Goal: Task Accomplishment & Management: Complete application form

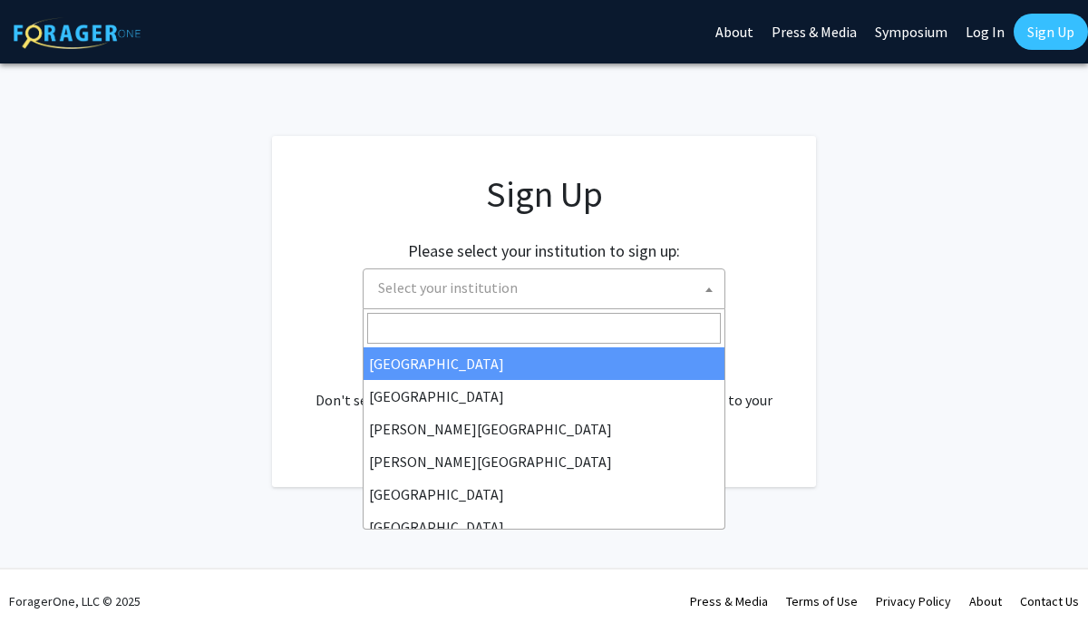
click at [647, 285] on span "Select your institution" at bounding box center [548, 287] width 354 height 37
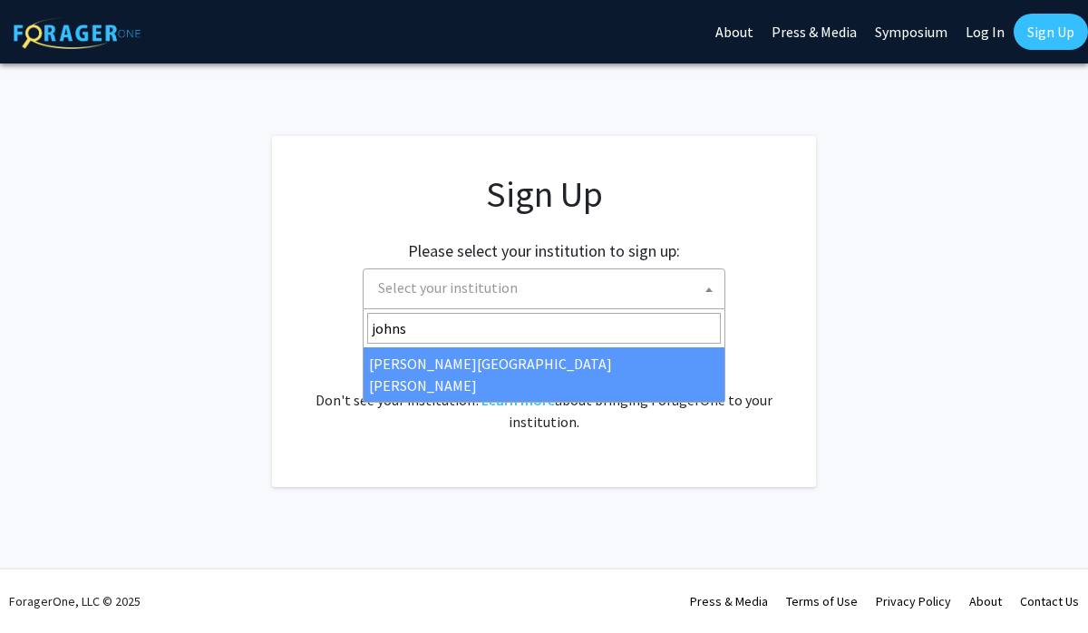
type input "johns"
select select "1"
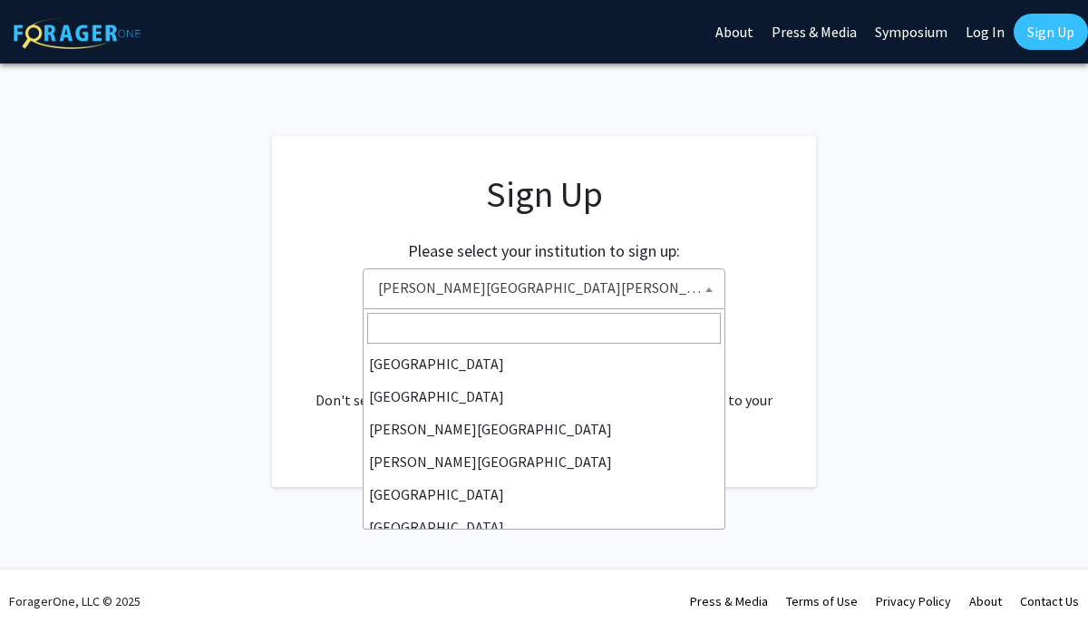
scroll to position [294, 0]
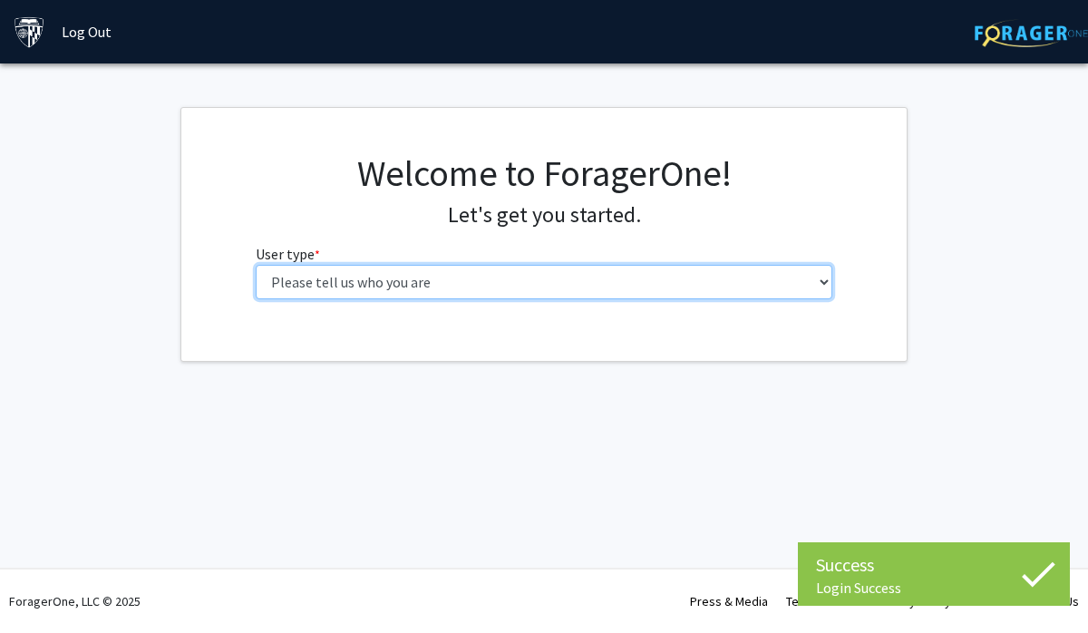
click at [625, 277] on select "Please tell us who you are Undergraduate Student Master's Student Doctoral Cand…" at bounding box center [545, 282] width 578 height 34
select select "2: masters"
click at [256, 265] on select "Please tell us who you are Undergraduate Student Master's Student Doctoral Cand…" at bounding box center [545, 282] width 578 height 34
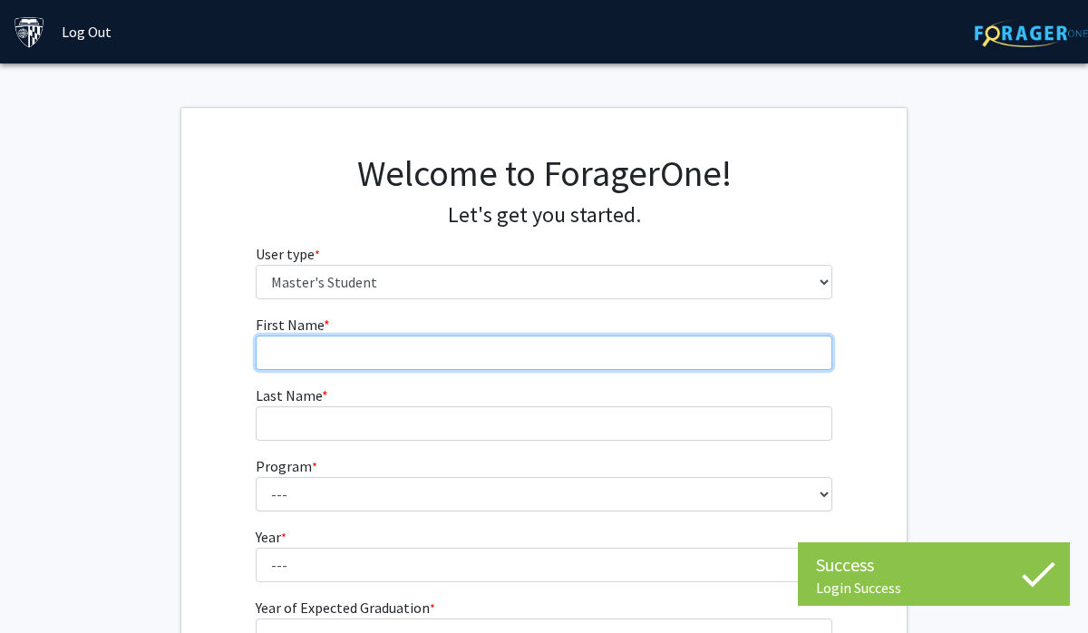
click at [598, 343] on input "First Name * required" at bounding box center [545, 353] width 578 height 34
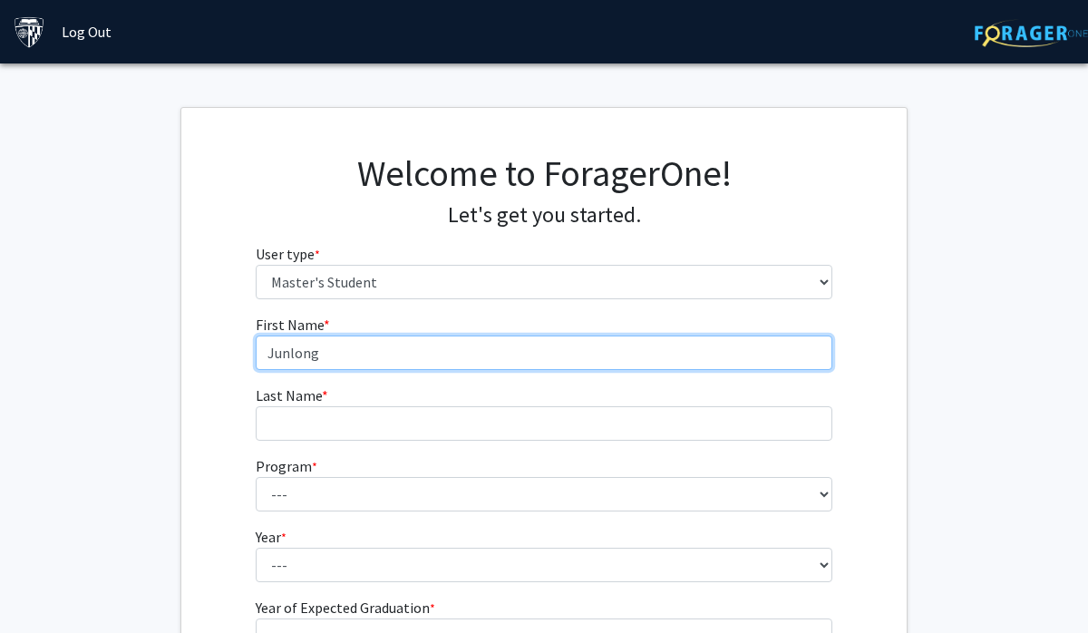
type input "Junlong"
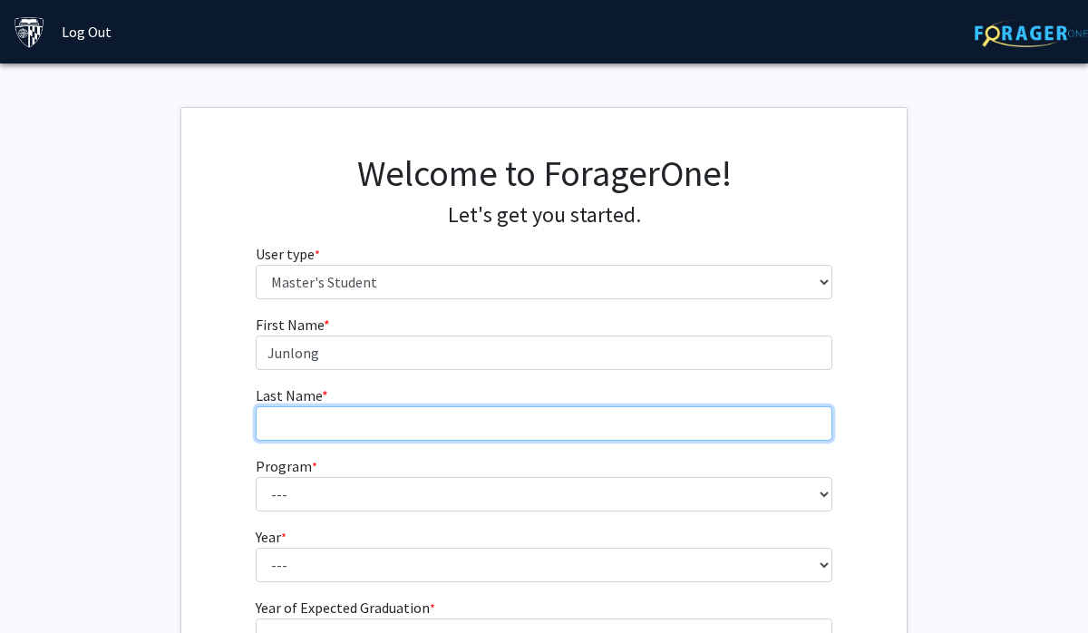
click at [660, 421] on input "Last Name * required" at bounding box center [545, 423] width 578 height 34
type input "[PERSON_NAME]"
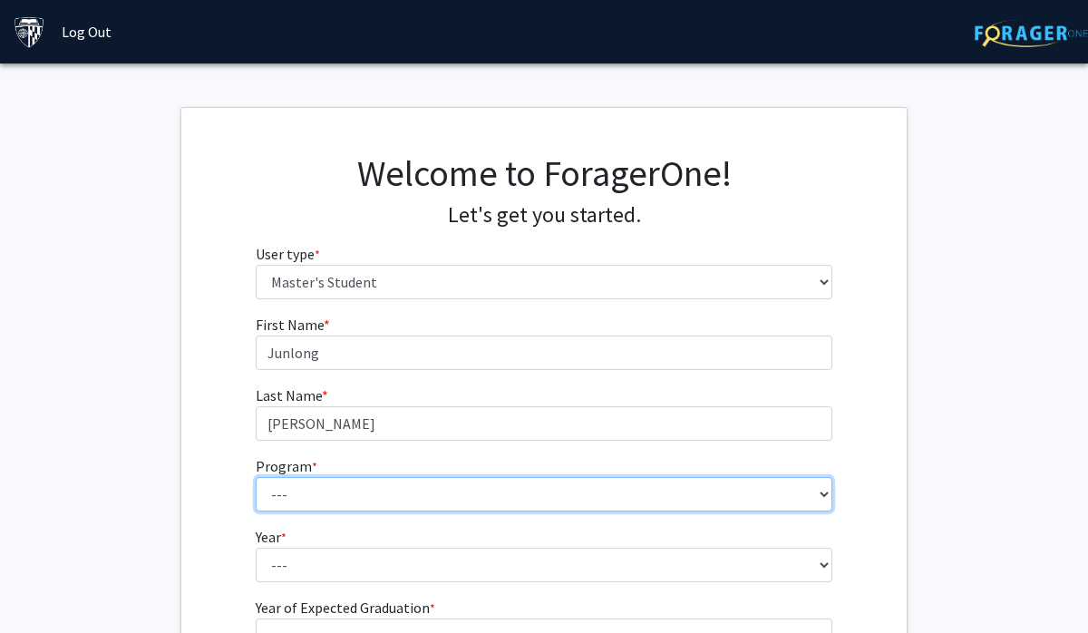
click at [641, 481] on select "--- Anatomy Education Applied and Computational Mathematics Applied Biomedical …" at bounding box center [545, 494] width 578 height 34
select select "100: 85"
click at [256, 477] on select "--- Anatomy Education Applied and Computational Mathematics Applied Biomedical …" at bounding box center [545, 494] width 578 height 34
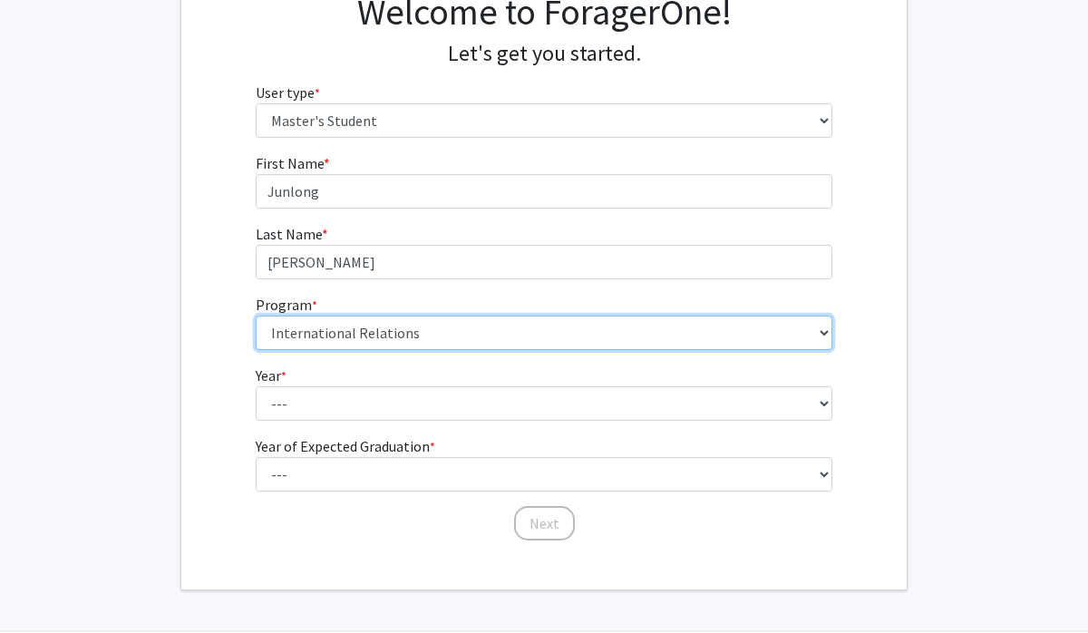
scroll to position [189, 0]
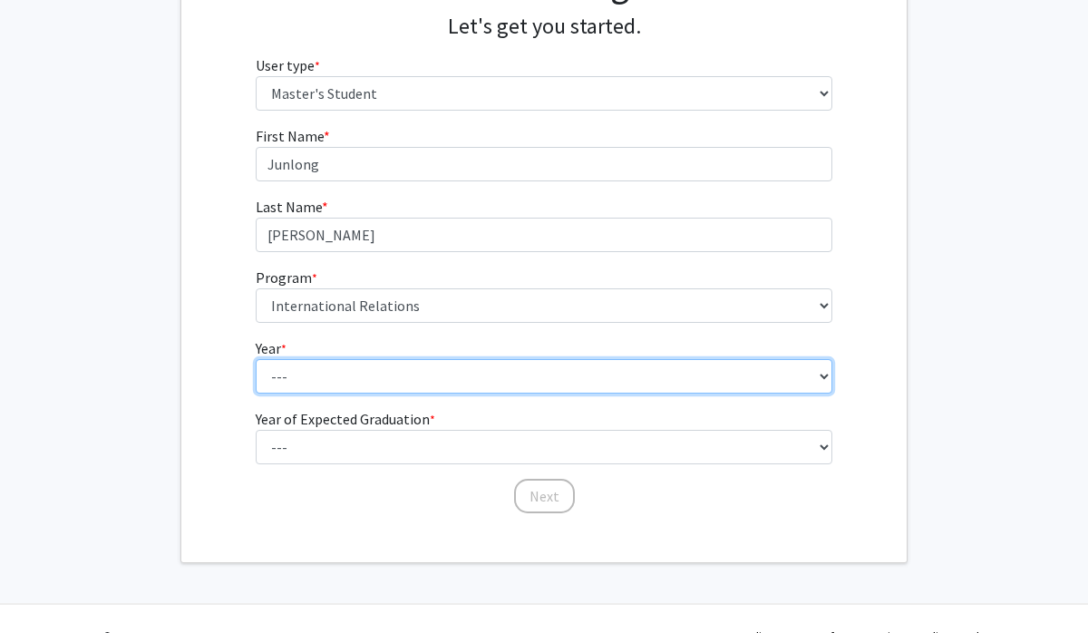
click at [556, 377] on select "--- First Year Second Year" at bounding box center [545, 376] width 578 height 34
select select "1: first_year"
click at [256, 359] on select "--- First Year Second Year" at bounding box center [545, 376] width 578 height 34
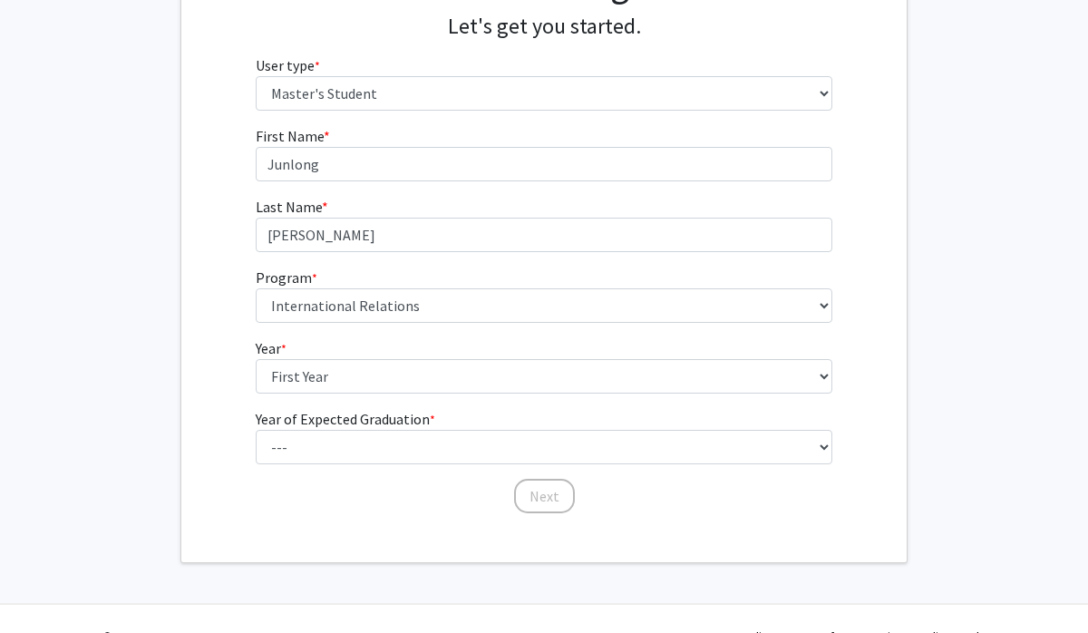
drag, startPoint x: 556, startPoint y: 377, endPoint x: 526, endPoint y: 426, distance: 57.4
click at [526, 425] on fg-select "Year of Expected Graduation * required --- 2025 2026 2027 2028 2029 2030 2031 2…" at bounding box center [545, 436] width 578 height 56
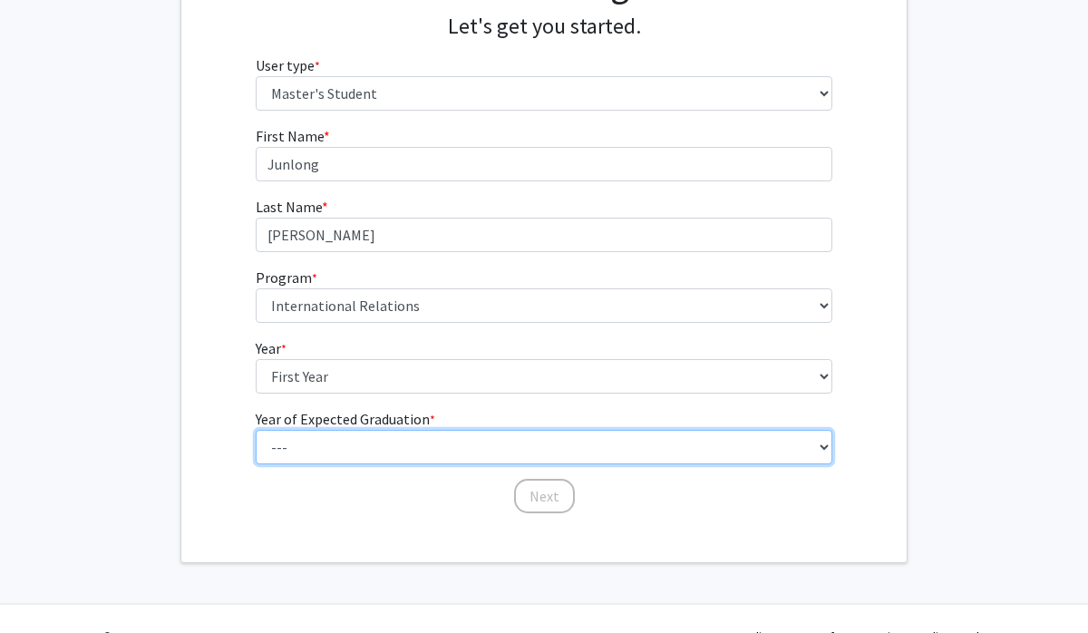
click at [517, 444] on select "--- 2025 2026 2027 2028 2029 2030 2031 2032 2033 2034" at bounding box center [545, 447] width 578 height 34
select select "3: 2027"
click at [256, 430] on select "--- 2025 2026 2027 2028 2029 2030 2031 2032 2033 2034" at bounding box center [545, 447] width 578 height 34
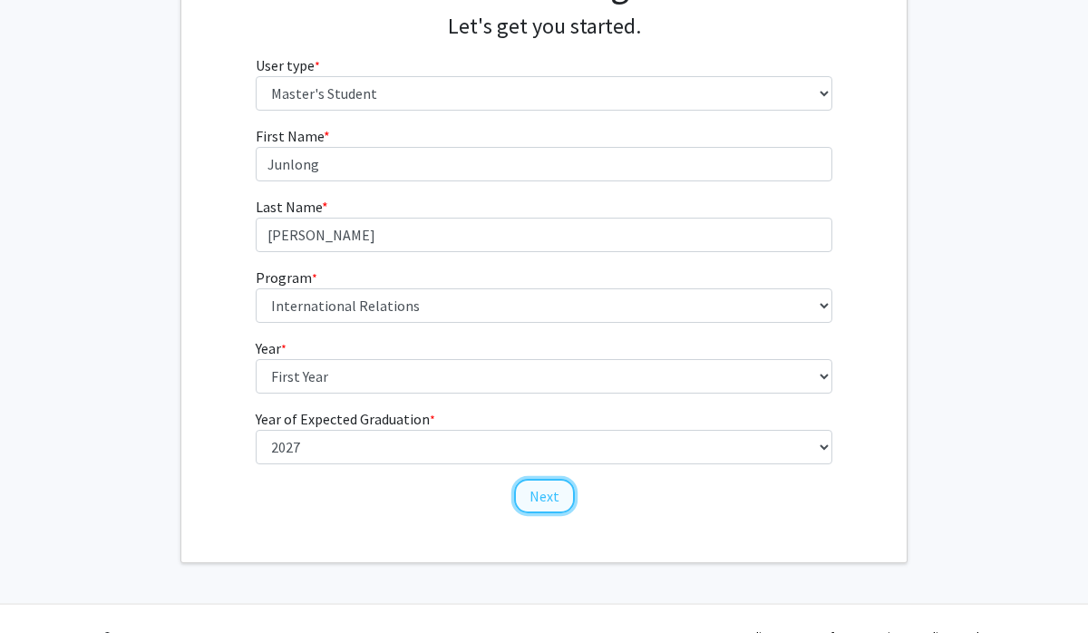
click at [557, 497] on button "Next" at bounding box center [544, 496] width 61 height 34
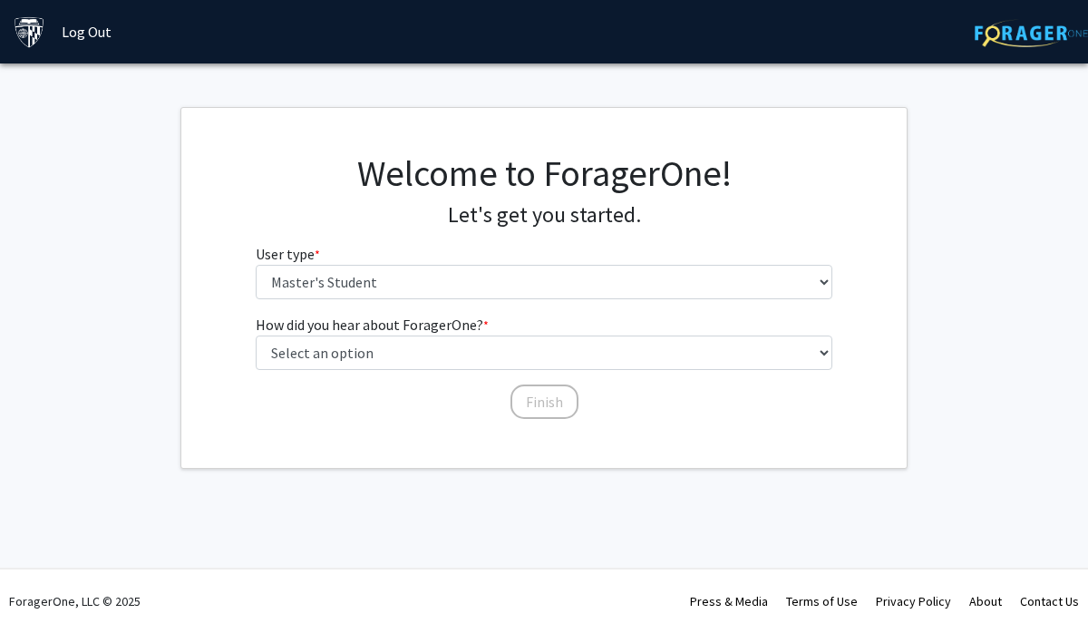
scroll to position [0, 0]
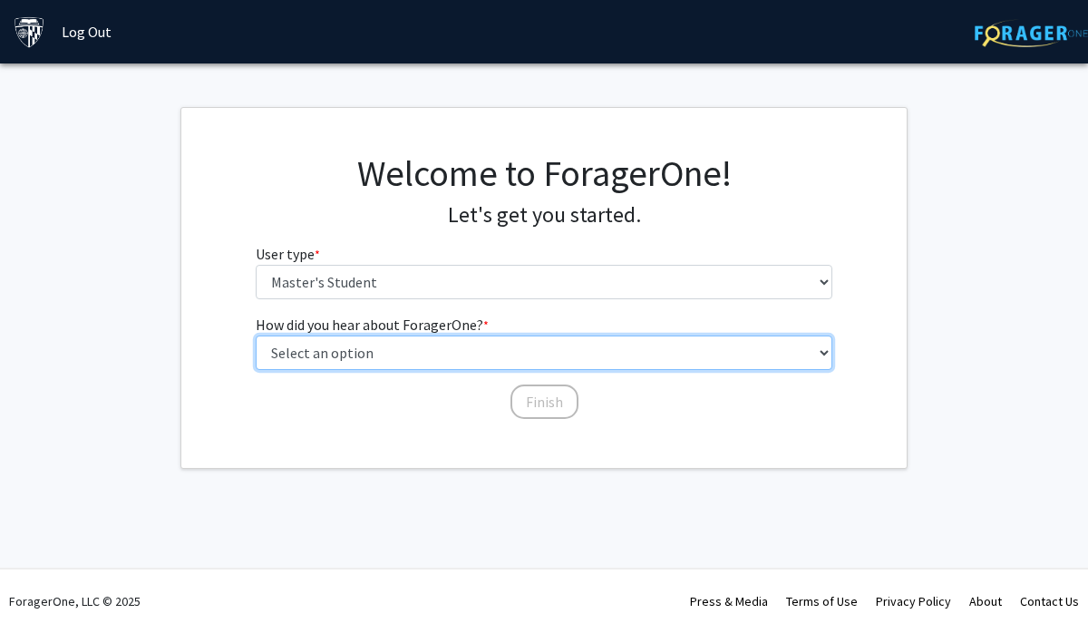
click at [543, 352] on select "Select an option Peer/student recommendation Faculty/staff recommendation Unive…" at bounding box center [545, 353] width 578 height 34
select select "2: faculty_recommendation"
click at [256, 336] on select "Select an option Peer/student recommendation Faculty/staff recommendation Unive…" at bounding box center [545, 353] width 578 height 34
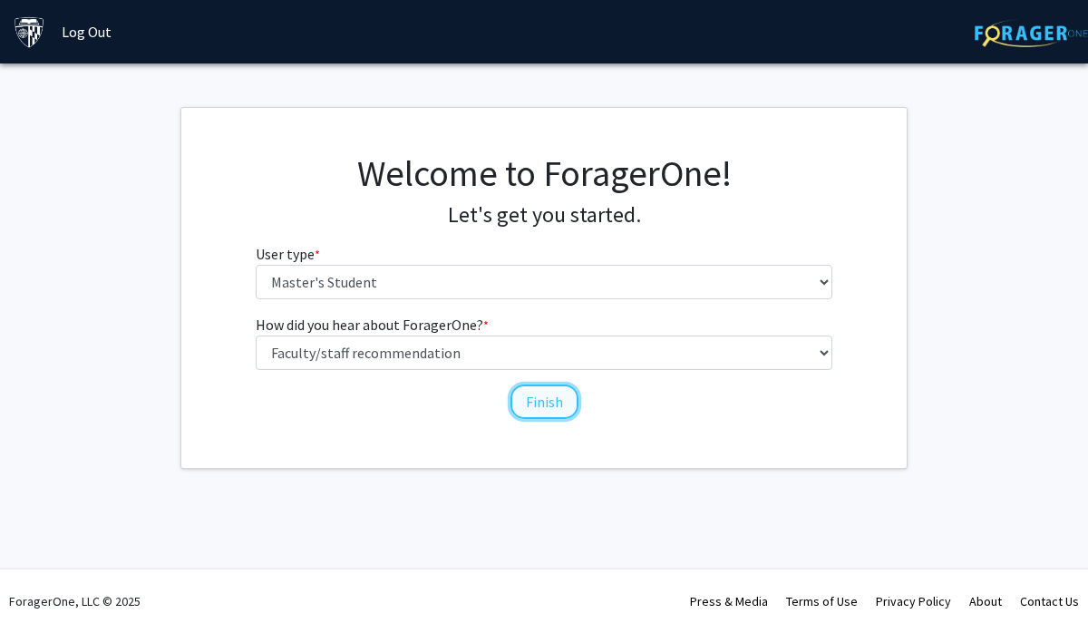
click at [535, 409] on button "Finish" at bounding box center [545, 401] width 68 height 34
